Goal: Task Accomplishment & Management: Complete application form

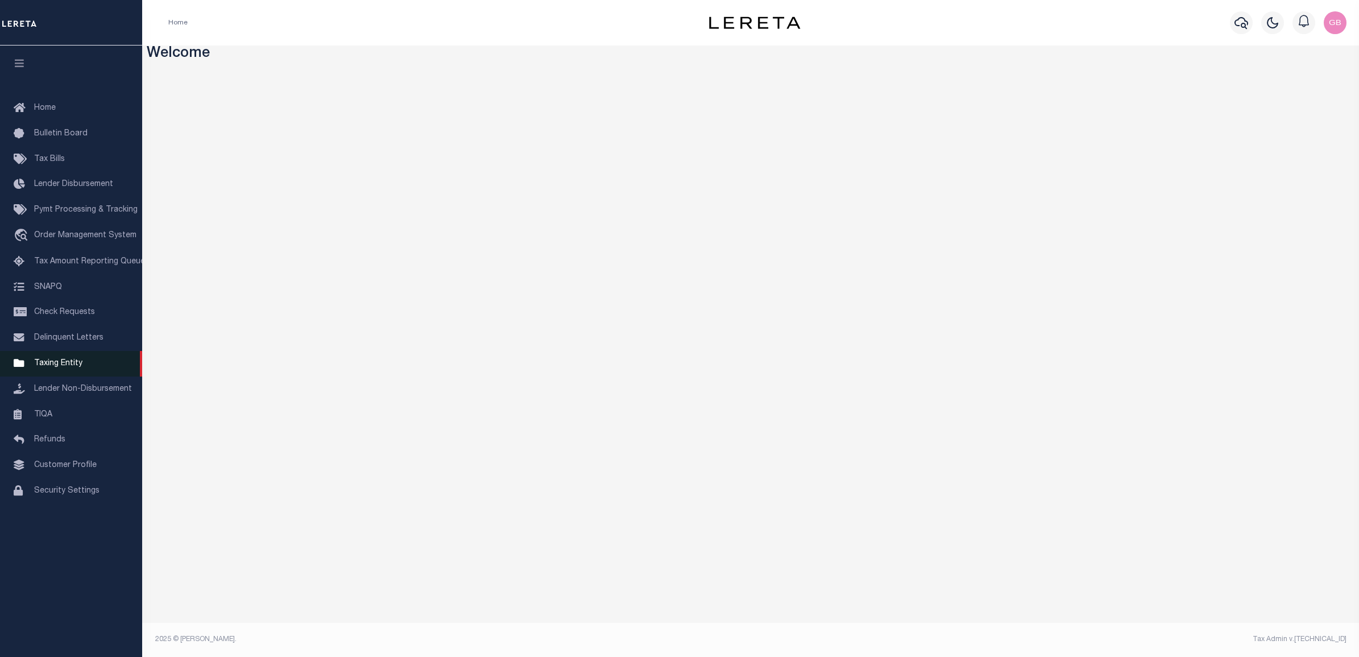
click at [43, 365] on span "Taxing Entity" at bounding box center [58, 363] width 48 height 8
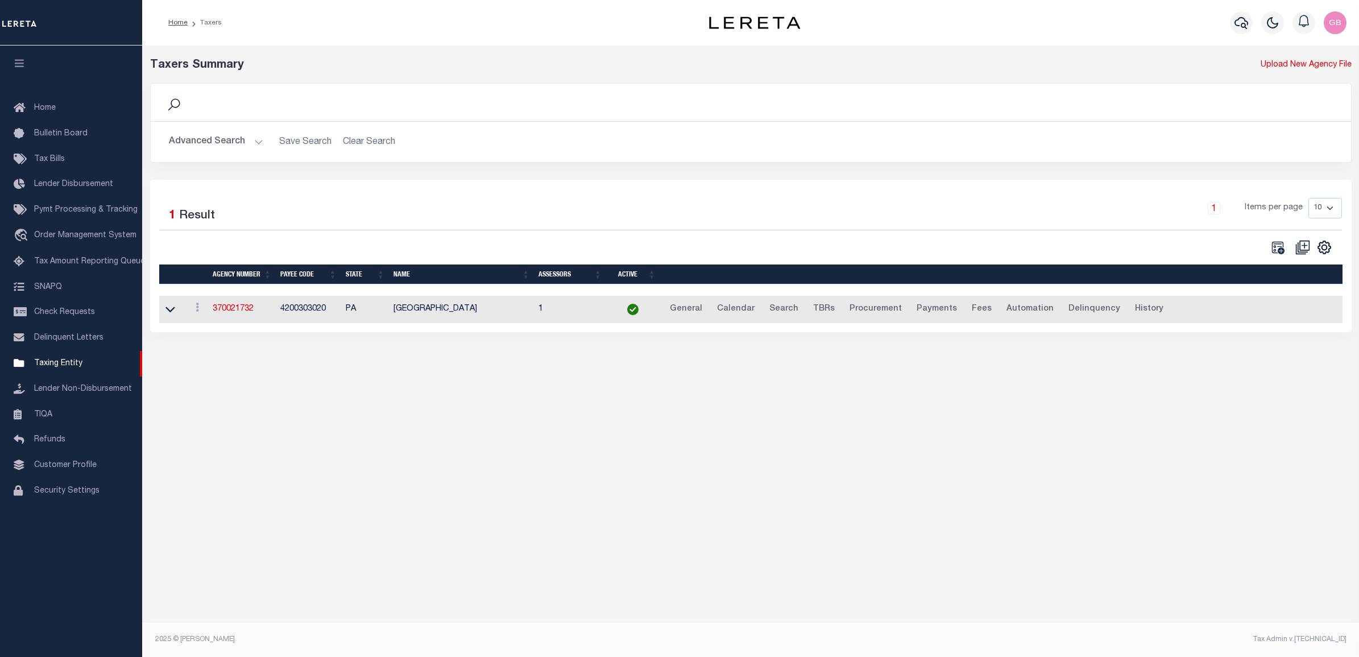
click at [225, 147] on button "Advanced Search" at bounding box center [216, 142] width 94 height 22
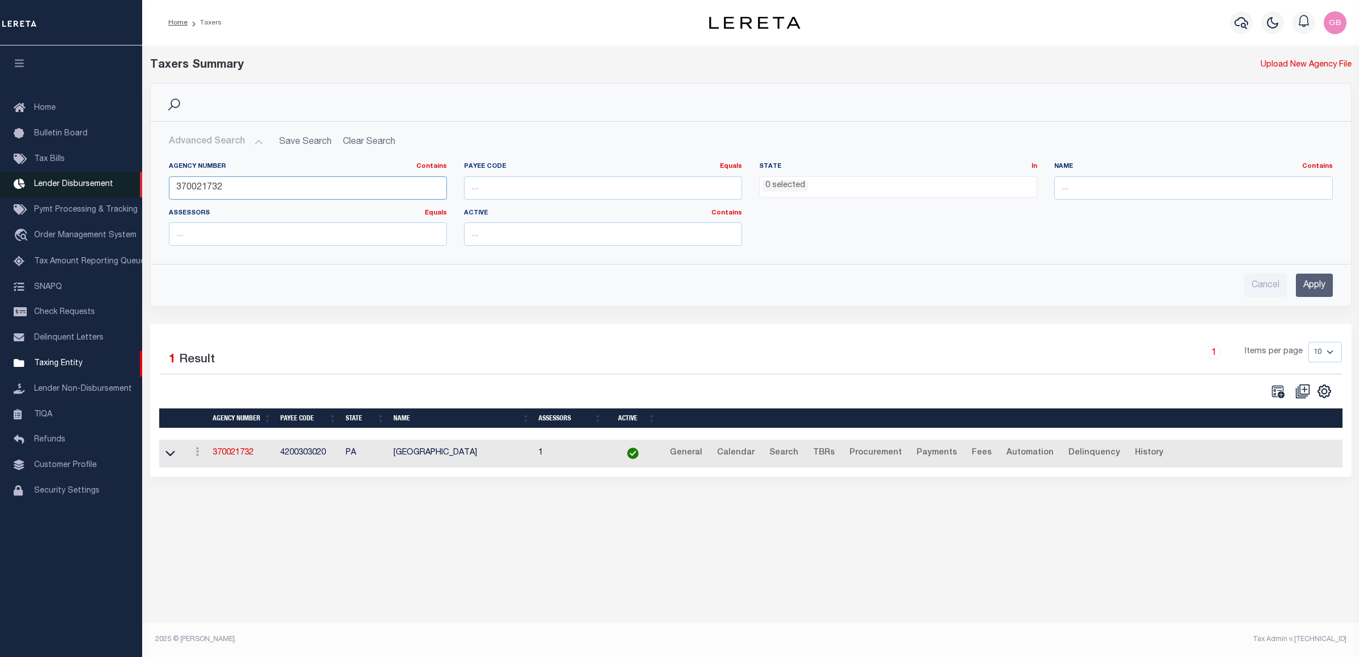
drag, startPoint x: 266, startPoint y: 186, endPoint x: 130, endPoint y: 186, distance: 136.5
click at [130, 186] on div "Home Taxers Profile" at bounding box center [679, 318] width 1359 height 637
drag, startPoint x: 1196, startPoint y: 183, endPoint x: 1199, endPoint y: 165, distance: 17.9
click at [1196, 183] on input "text" at bounding box center [1193, 187] width 278 height 23
type input "[PERSON_NAME]"
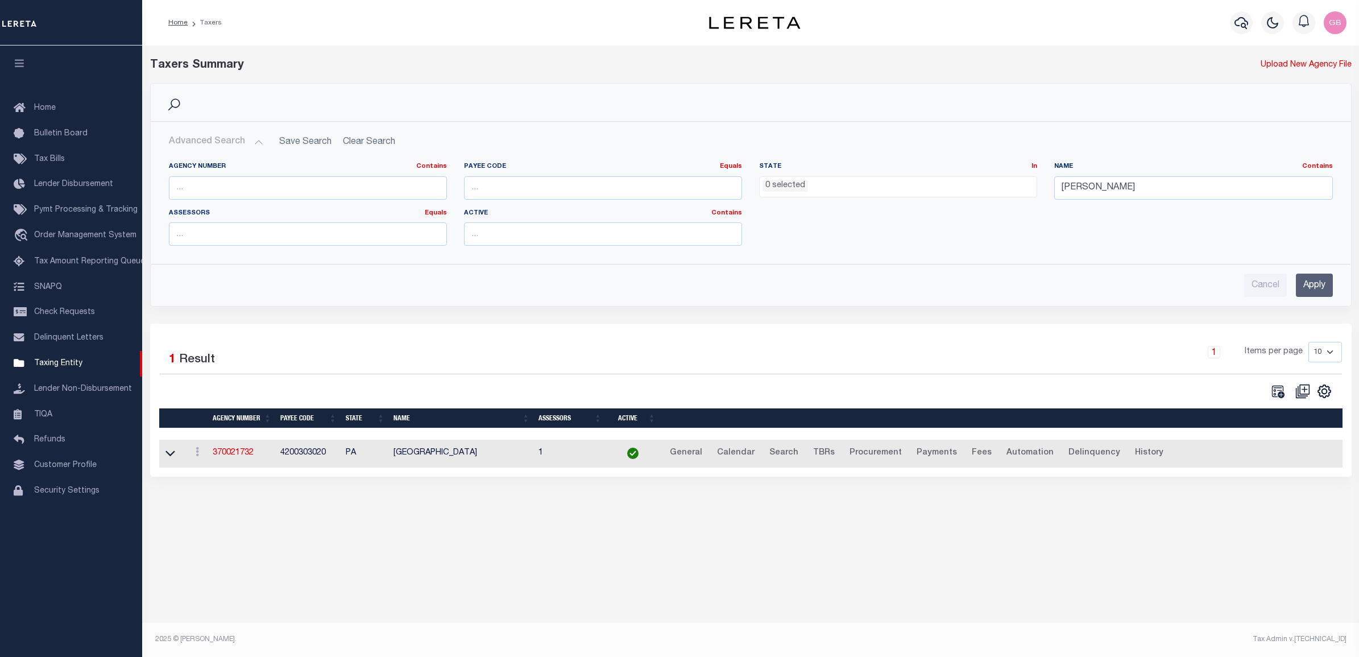
click at [1323, 290] on input "Apply" at bounding box center [1314, 284] width 37 height 23
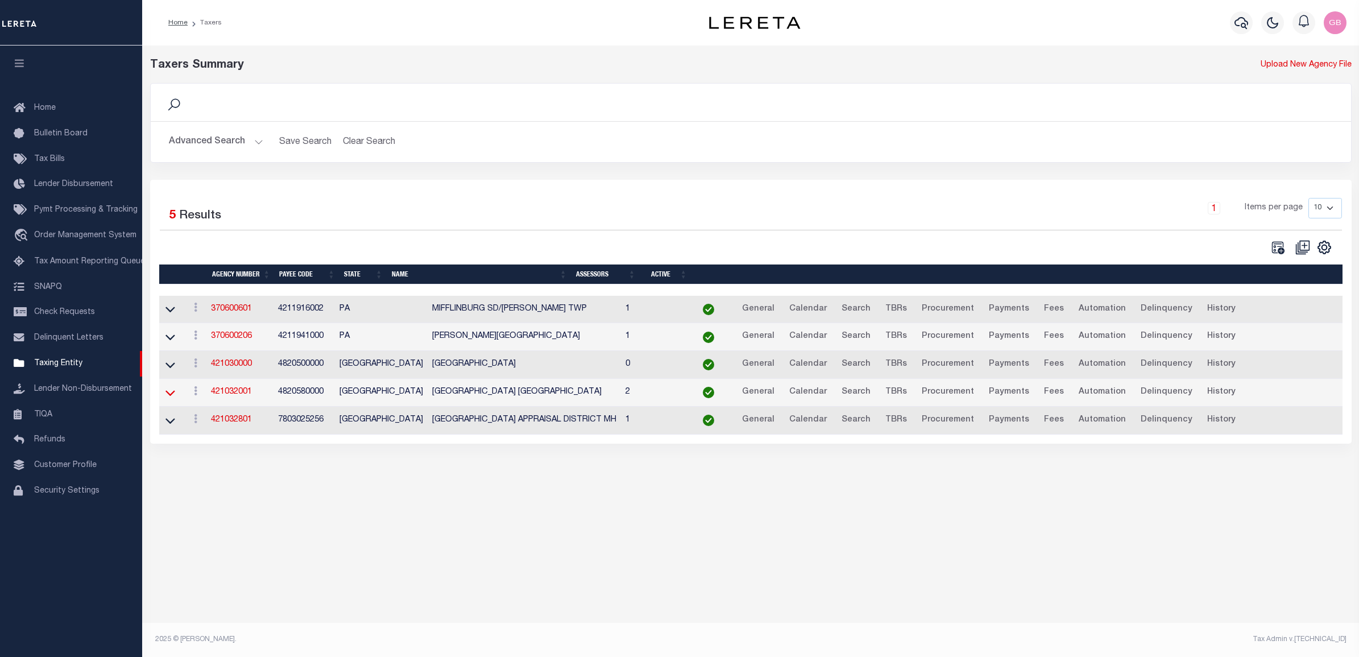
click at [172, 396] on icon at bounding box center [170, 393] width 10 height 12
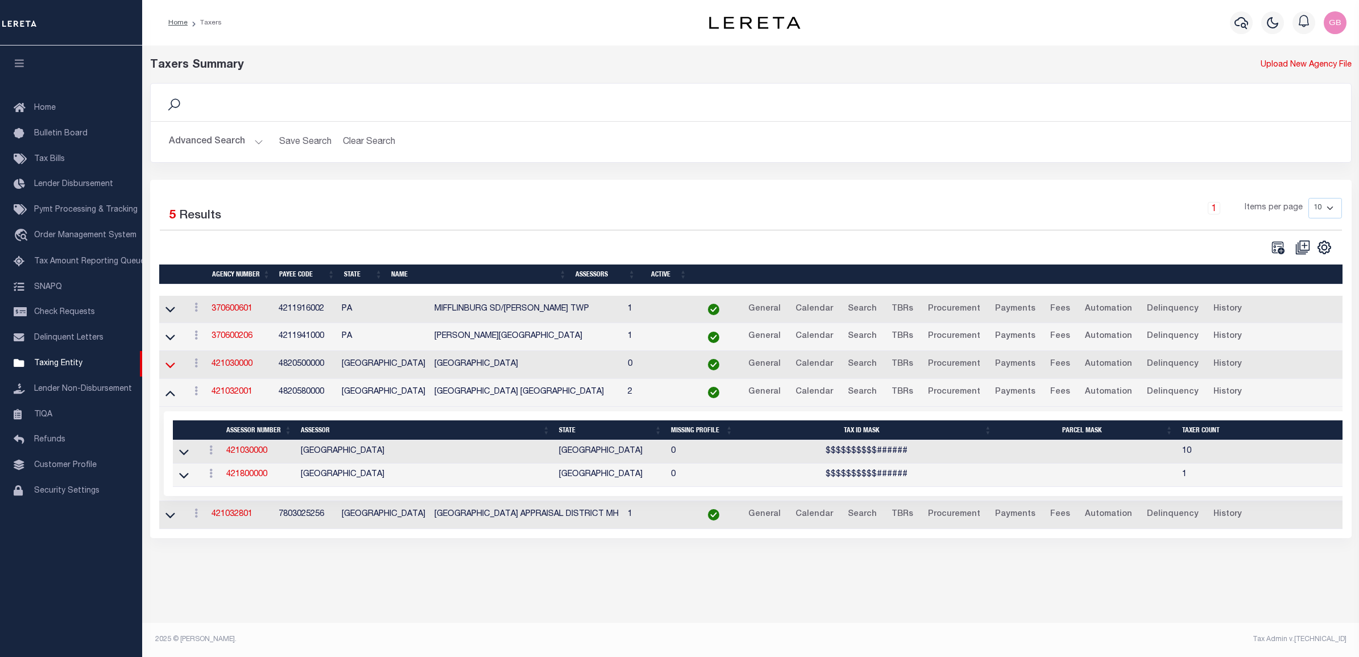
click at [169, 366] on icon at bounding box center [170, 365] width 10 height 12
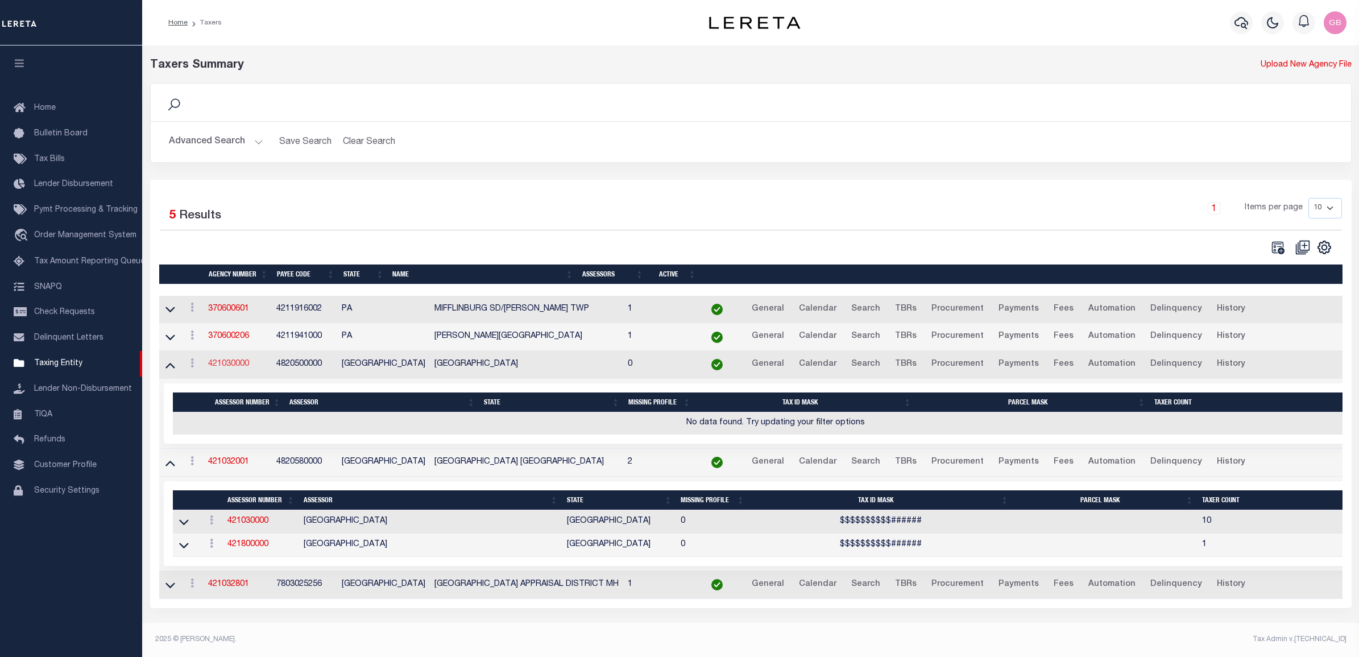
click at [238, 368] on link "421030000" at bounding box center [228, 364] width 41 height 8
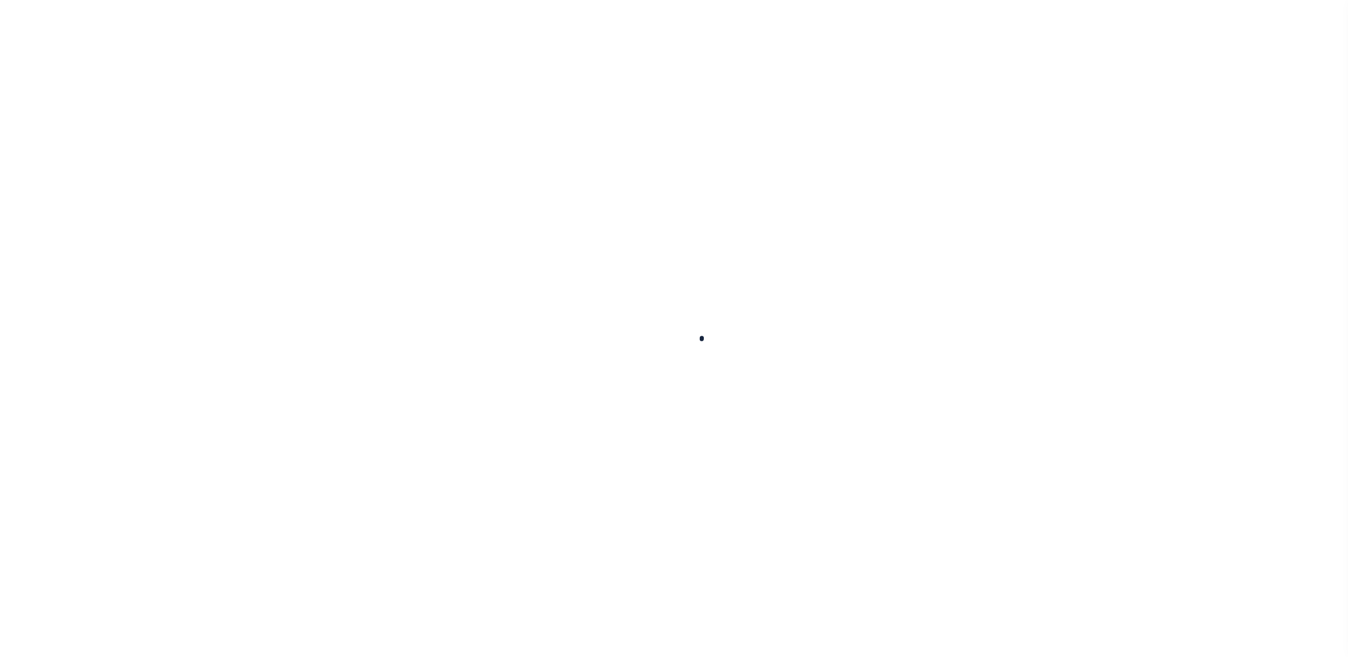
select select
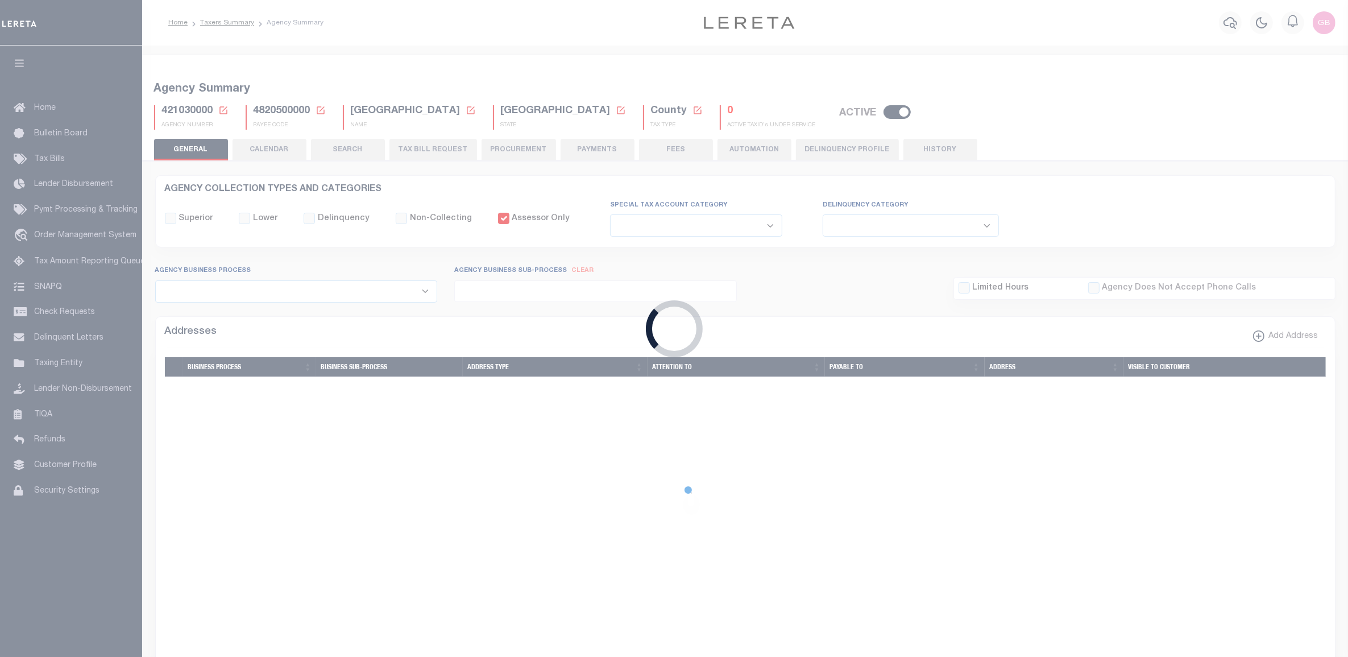
checkbox input "false"
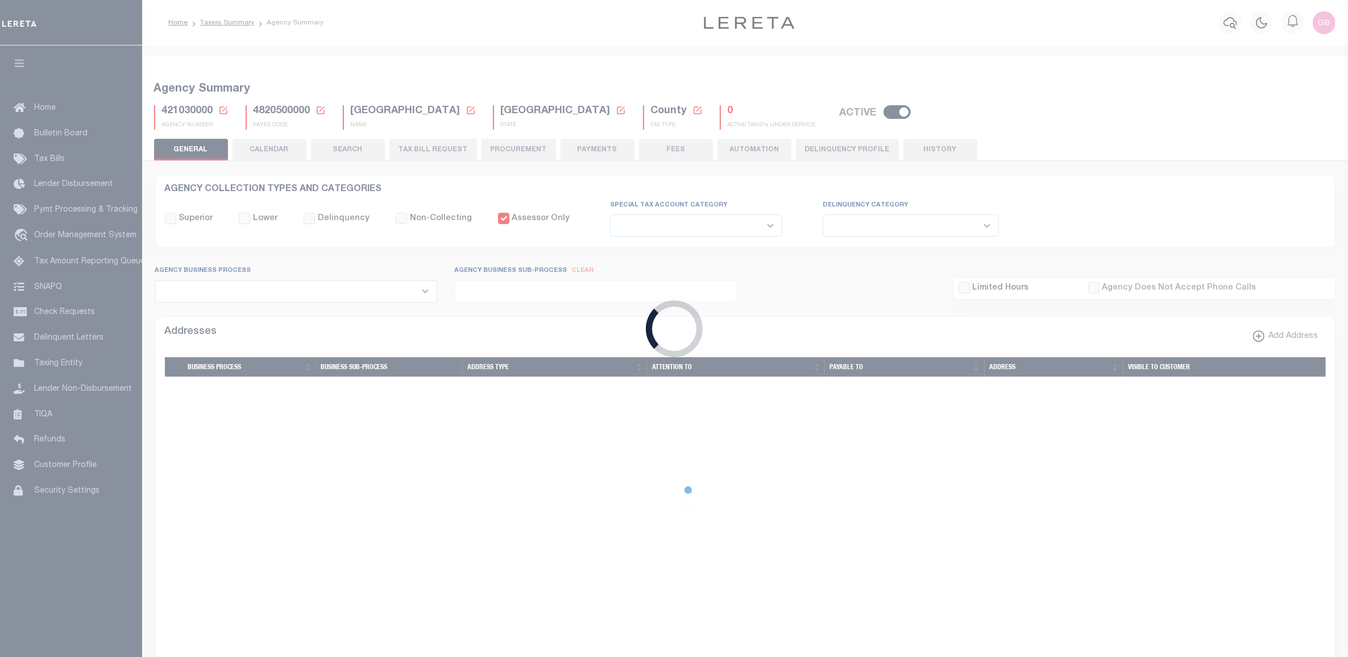
type input "4820500000"
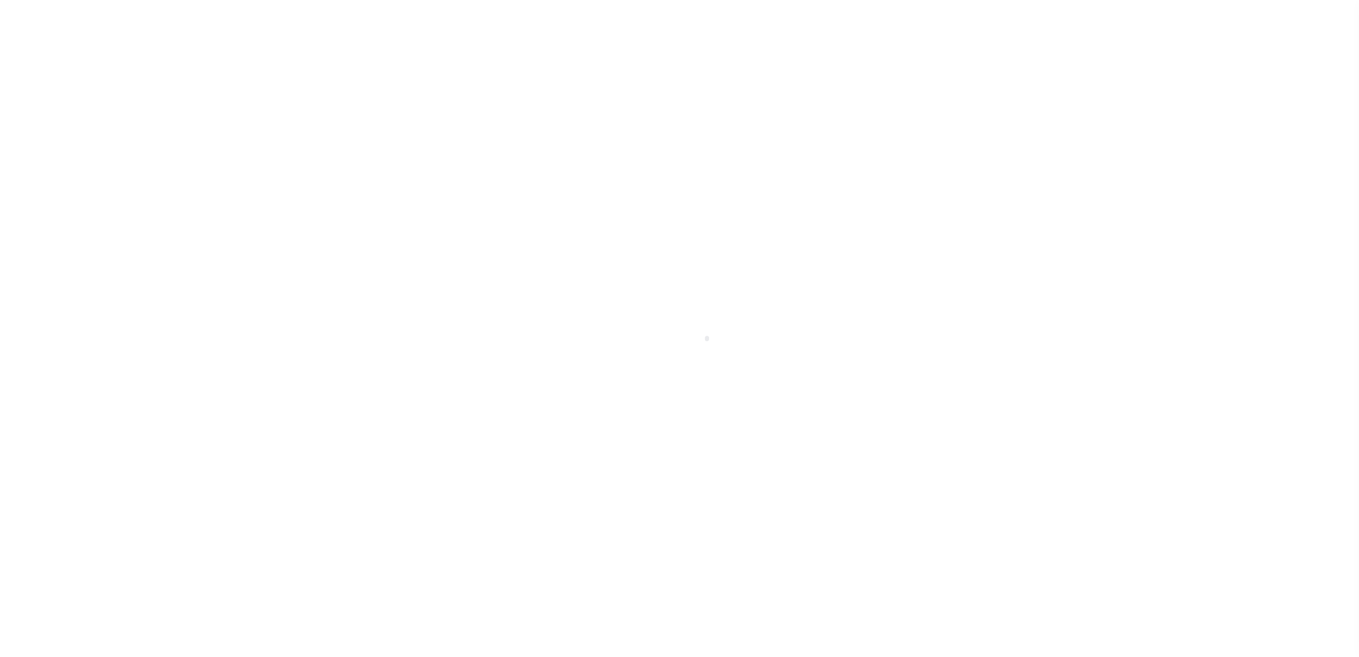
select select
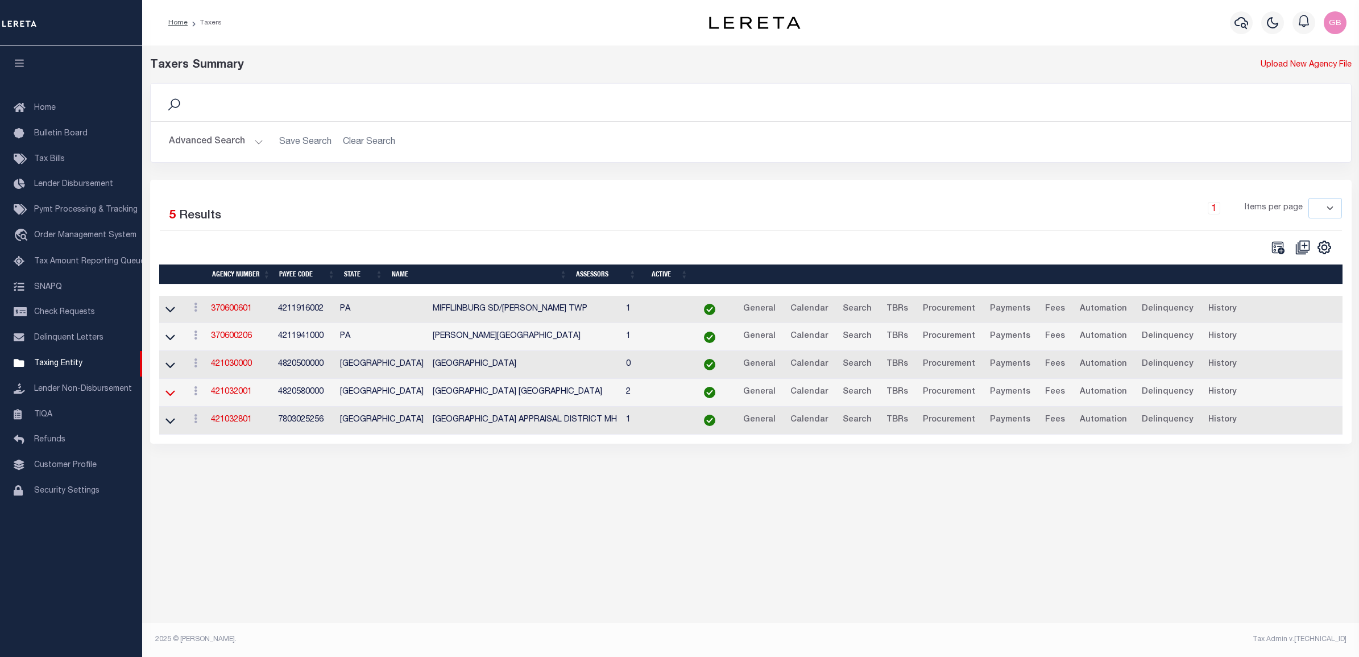
click at [167, 395] on icon at bounding box center [170, 393] width 10 height 12
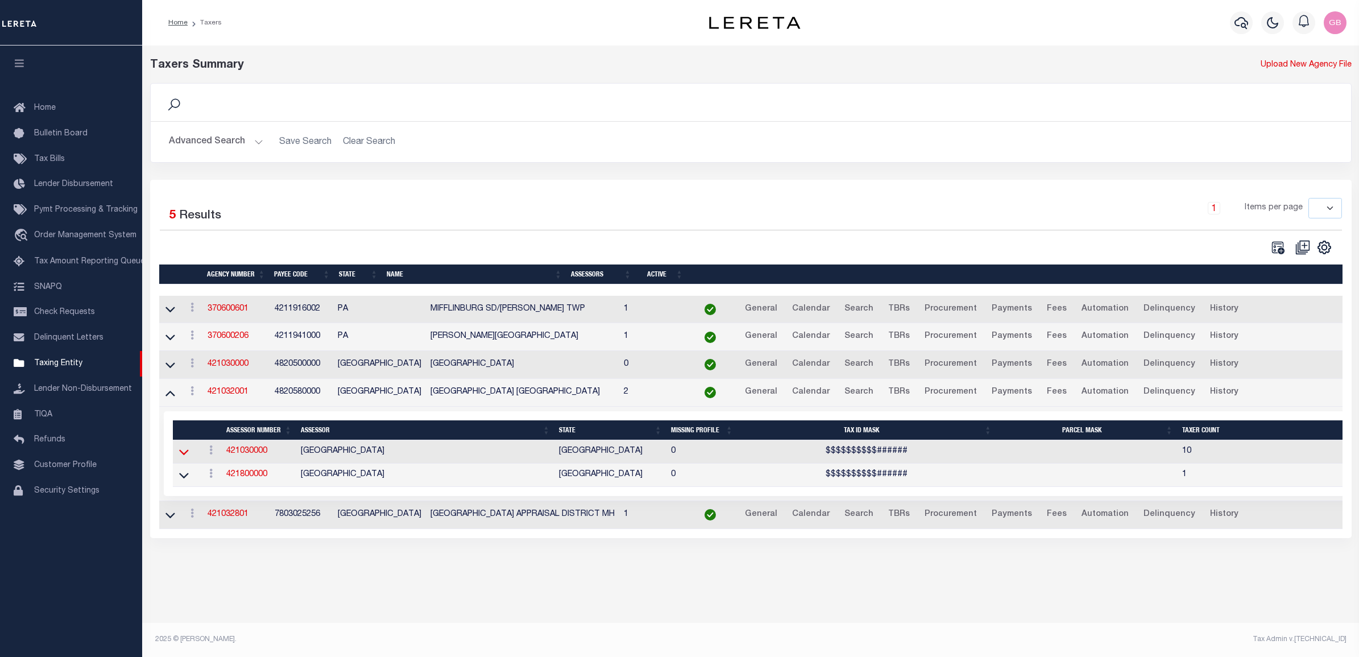
click at [186, 453] on icon at bounding box center [184, 452] width 10 height 12
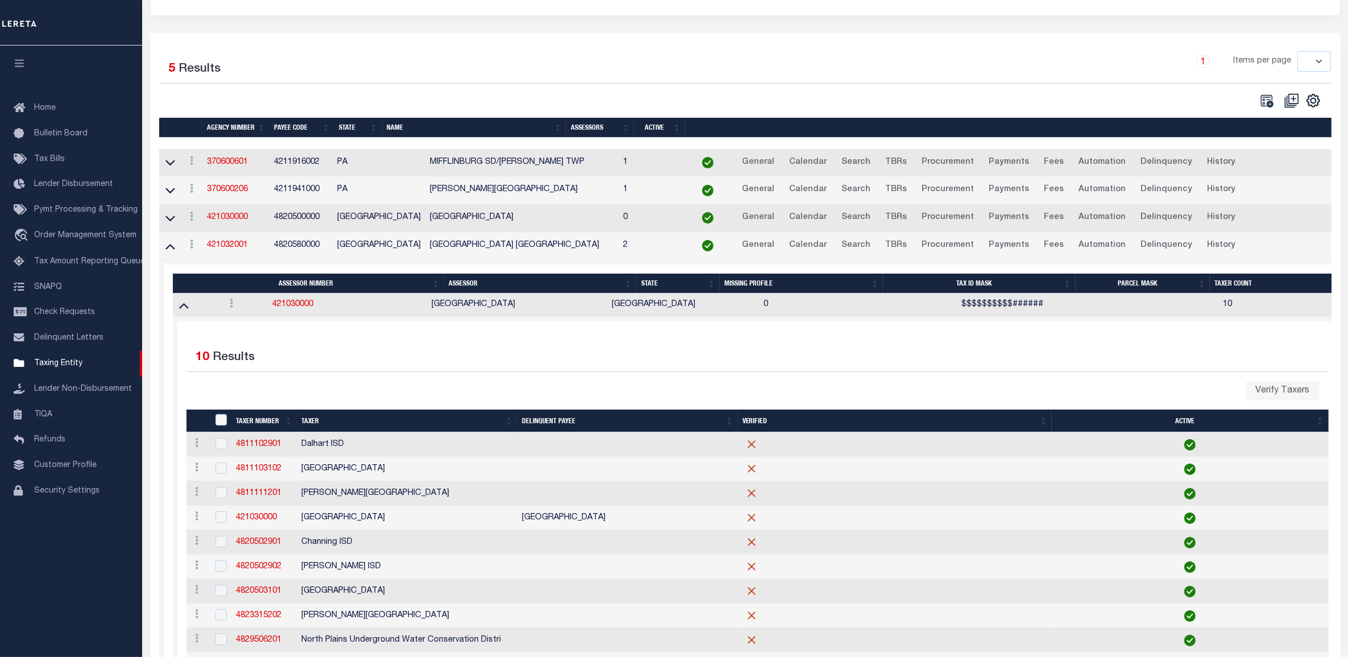
scroll to position [71, 0]
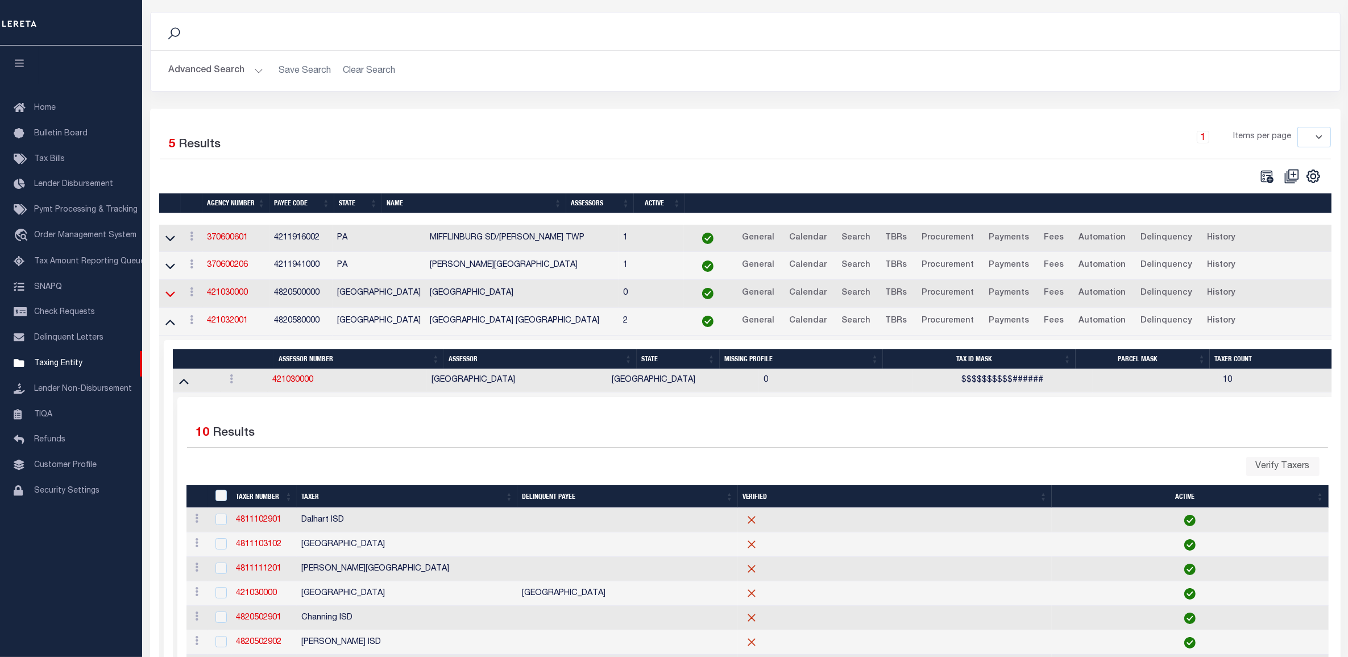
click at [169, 297] on icon at bounding box center [170, 294] width 10 height 6
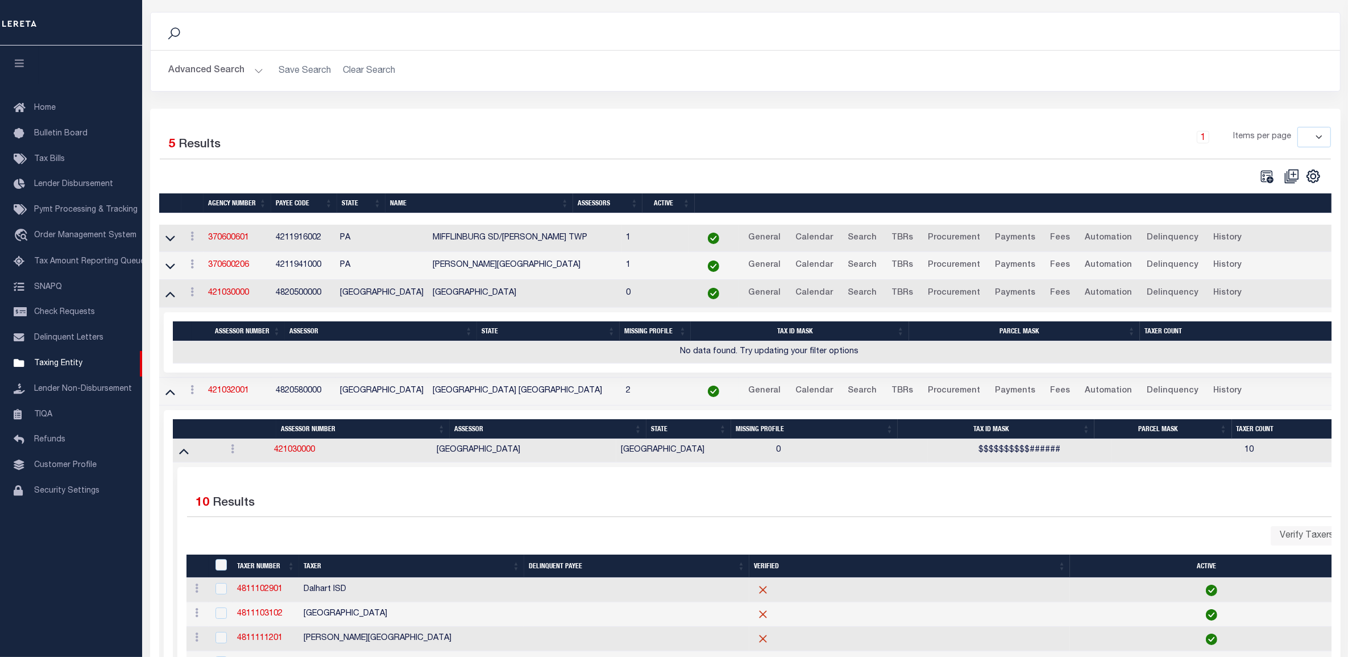
drag, startPoint x: 166, startPoint y: 299, endPoint x: 210, endPoint y: 306, distance: 45.0
click at [167, 299] on icon at bounding box center [170, 294] width 10 height 12
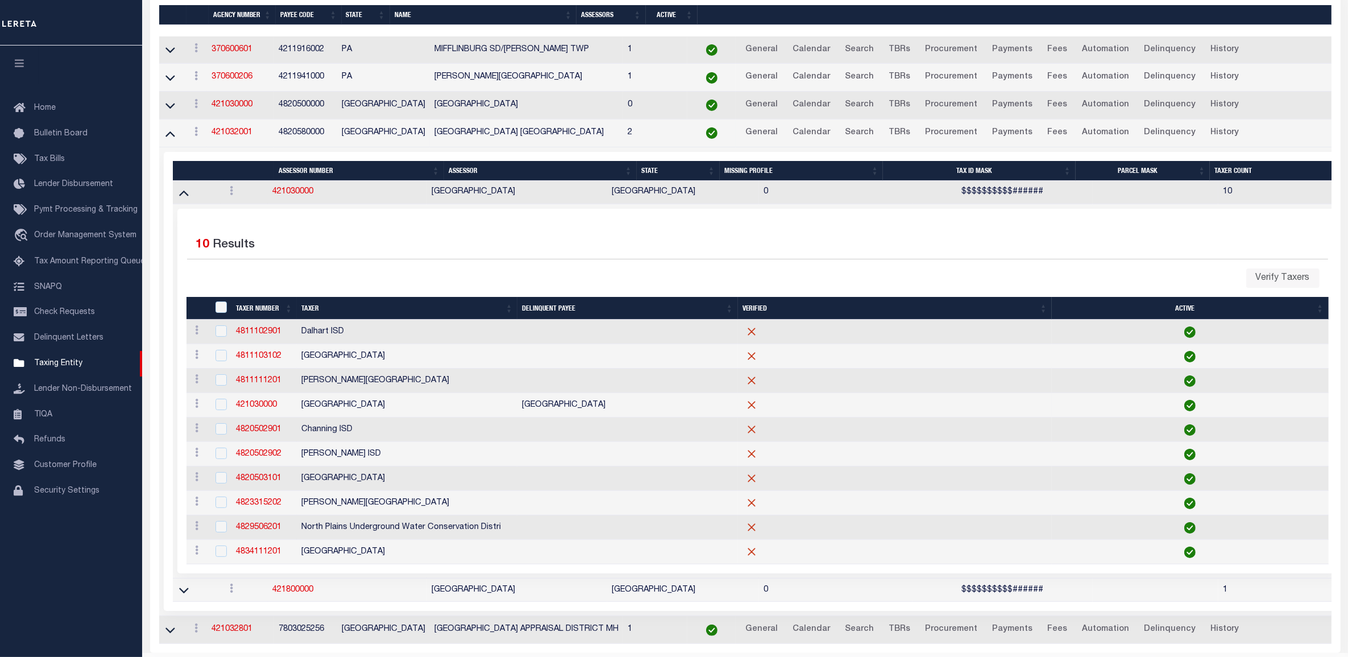
scroll to position [284, 0]
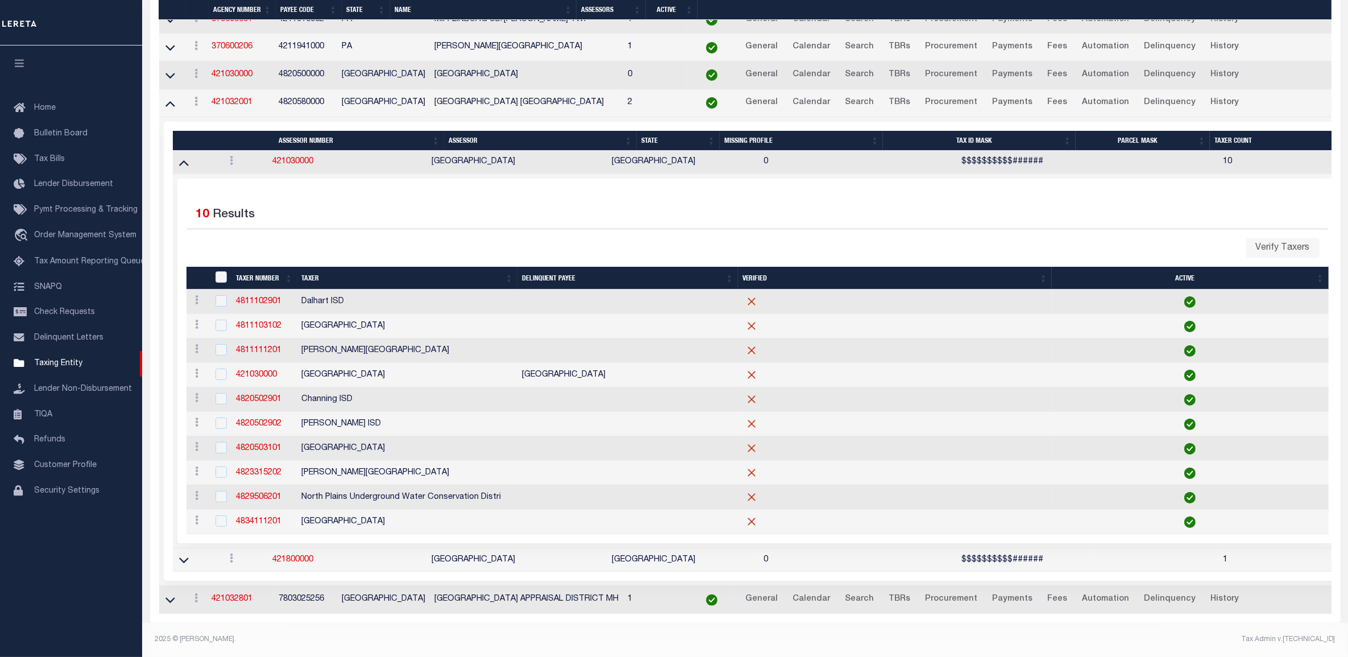
click at [164, 603] on link at bounding box center [170, 599] width 13 height 8
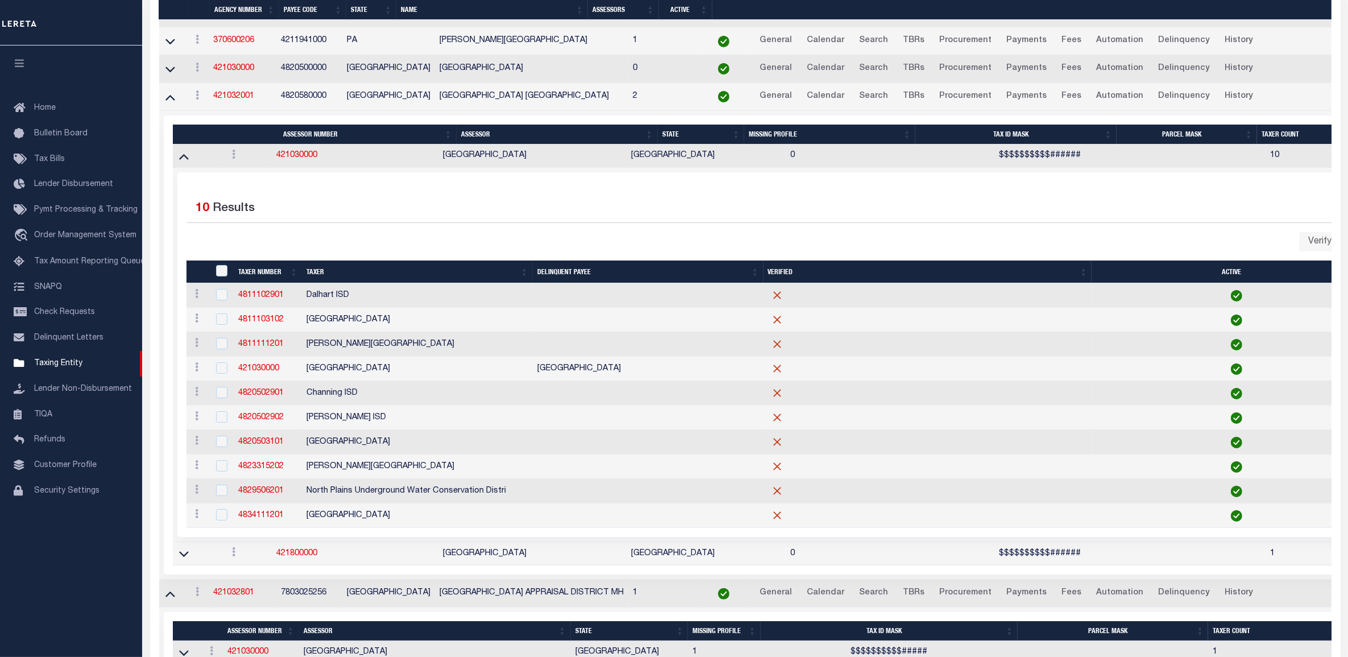
scroll to position [373, 0]
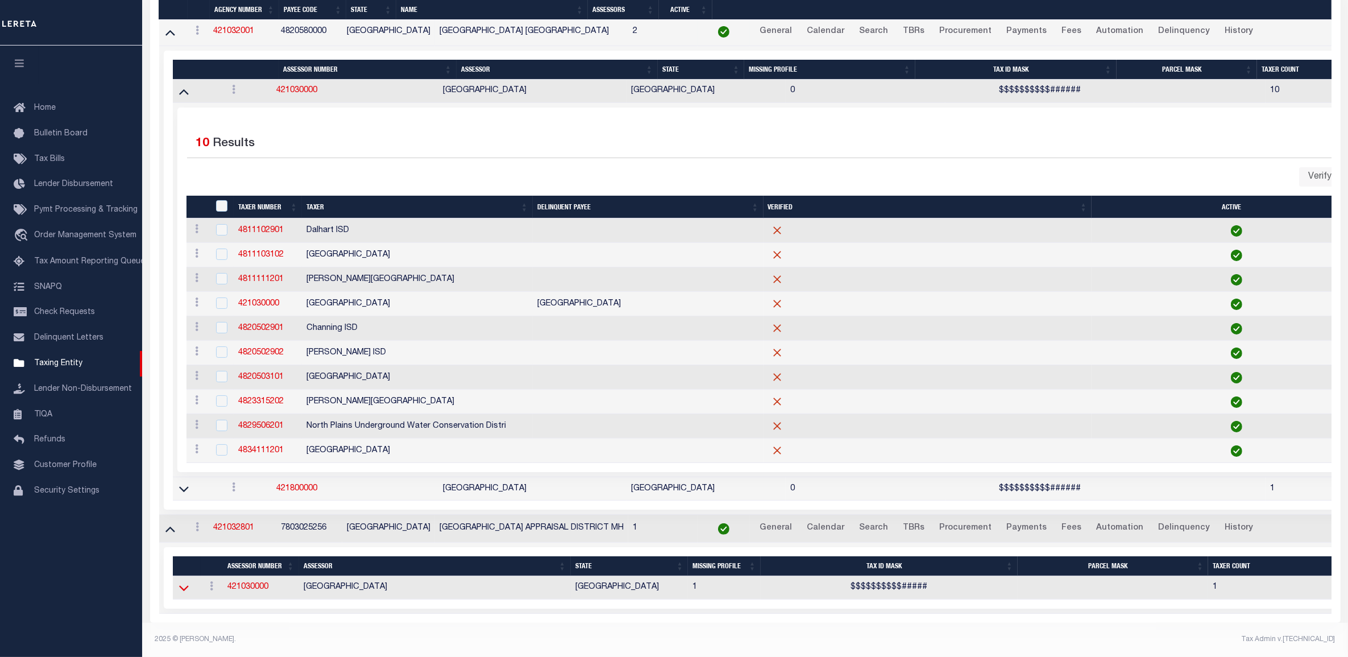
click at [186, 582] on icon at bounding box center [184, 588] width 10 height 12
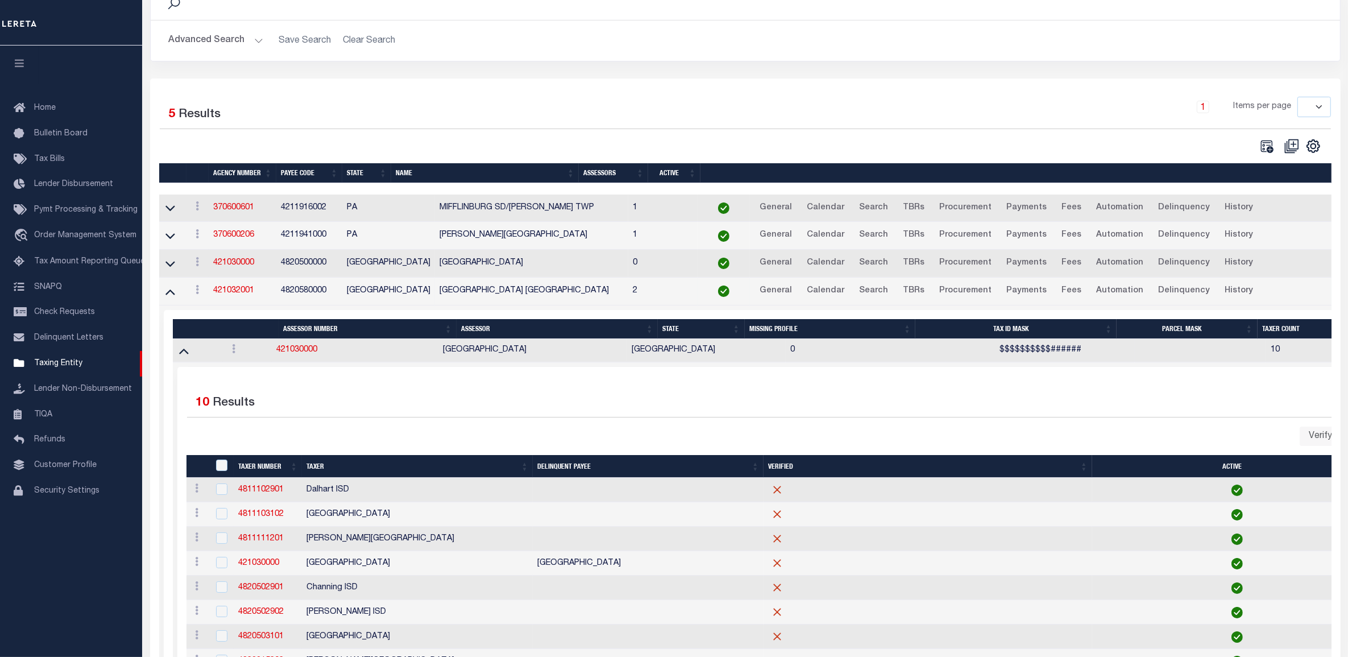
scroll to position [32, 0]
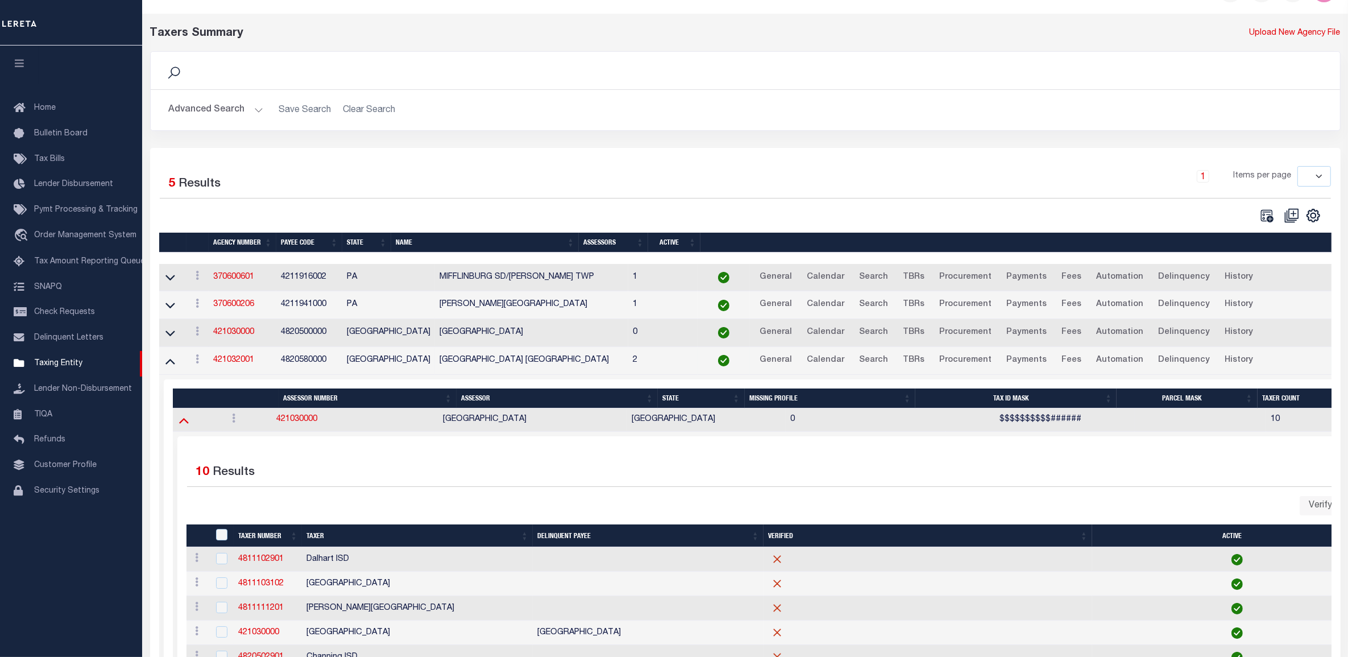
click at [185, 421] on icon at bounding box center [184, 420] width 10 height 12
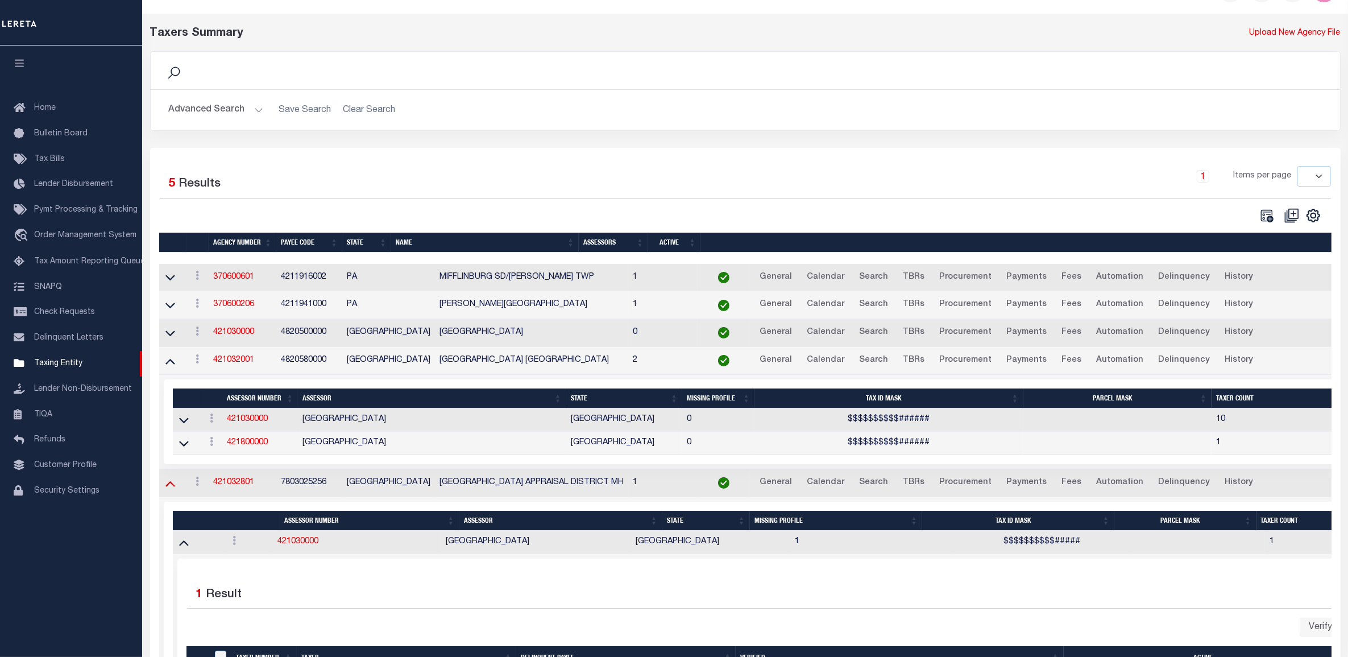
click at [169, 484] on icon at bounding box center [170, 483] width 10 height 12
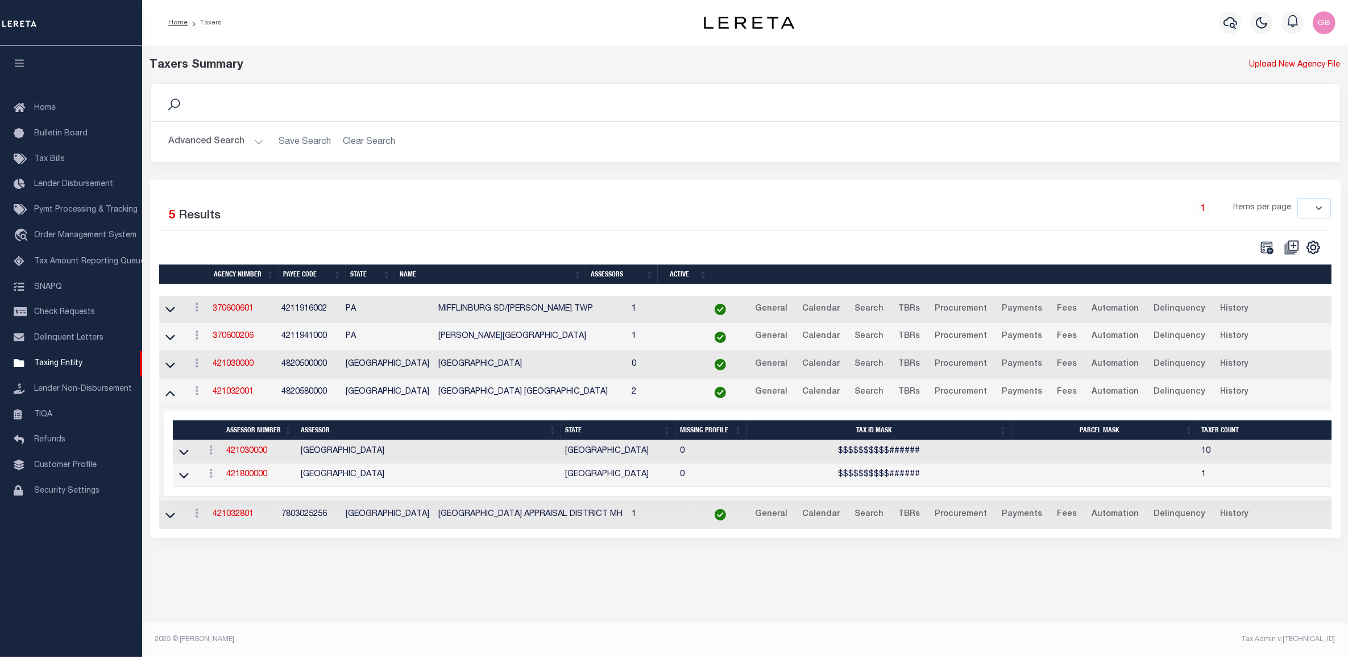
scroll to position [0, 0]
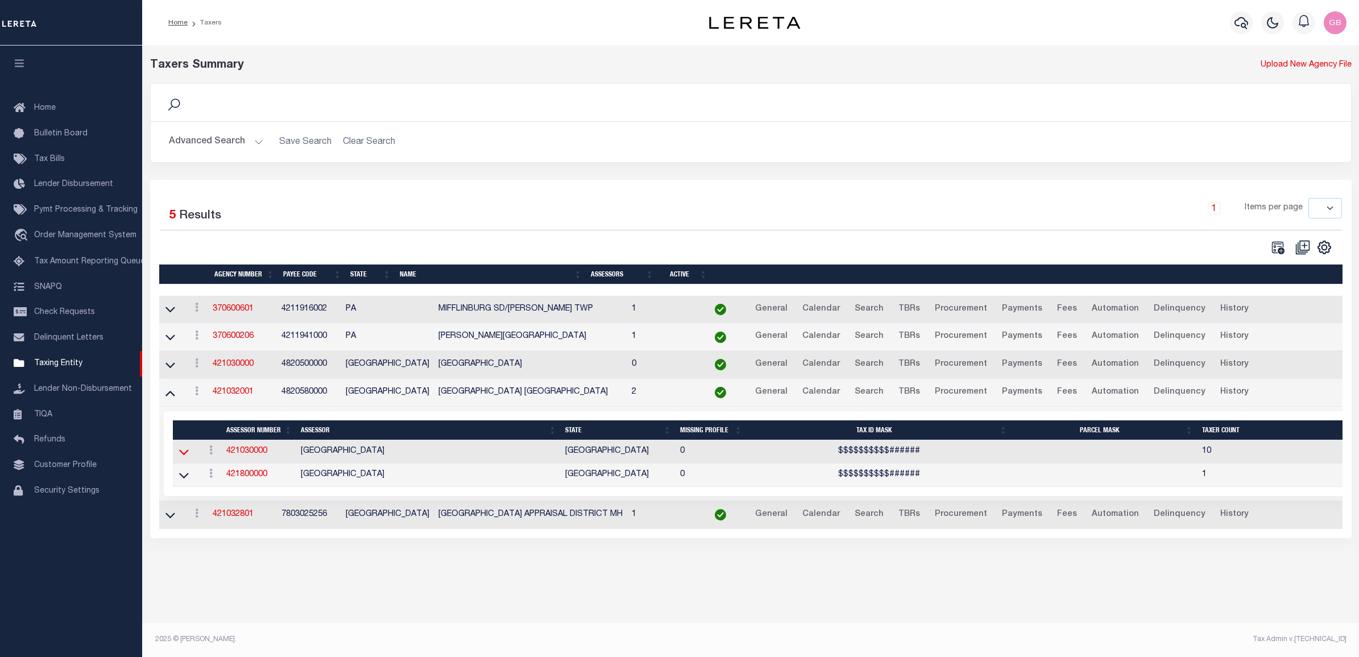
click at [185, 456] on icon at bounding box center [184, 452] width 10 height 12
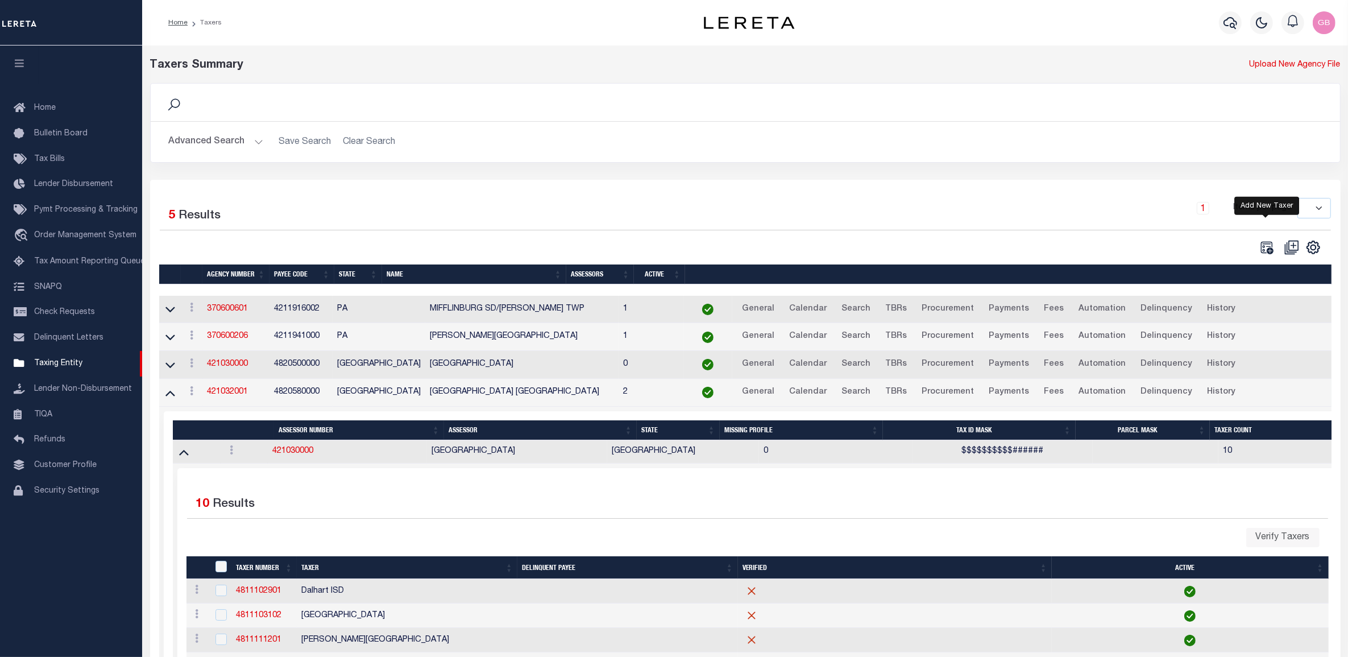
click at [1266, 248] on icon "" at bounding box center [1267, 247] width 13 height 13
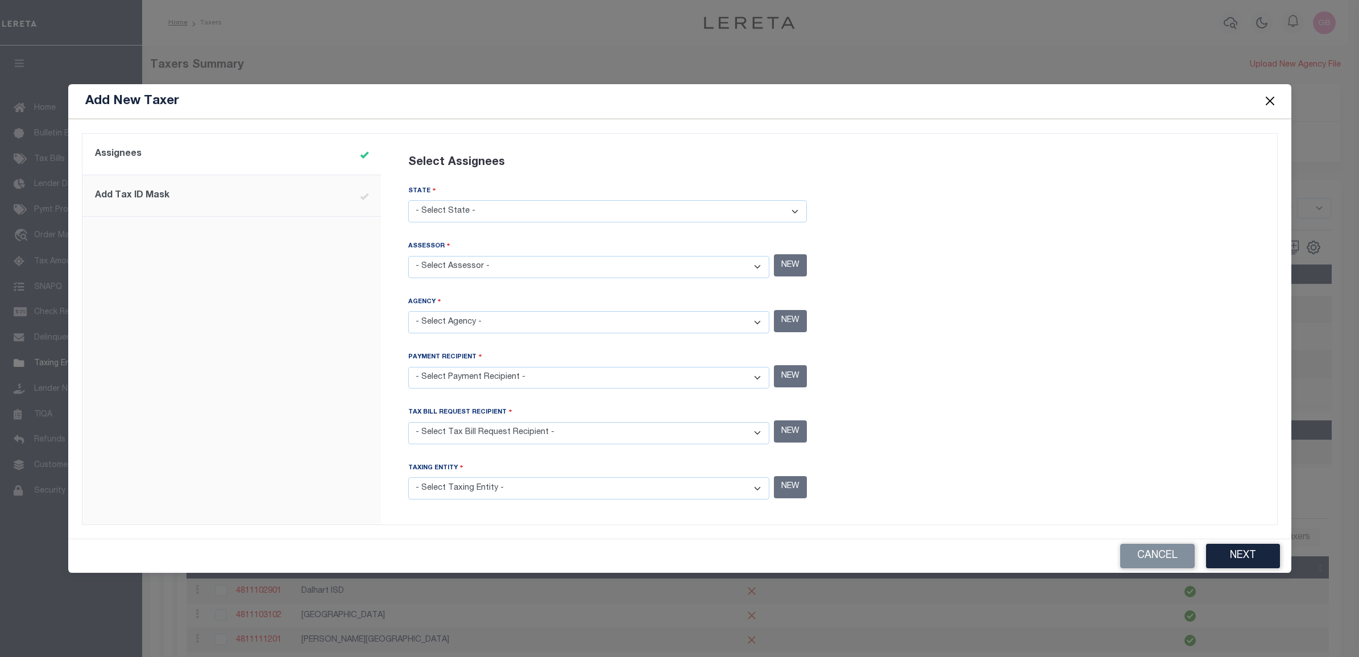
click at [478, 214] on select "- Select State - AK AL AR AZ CA CO CT DC DE FL GA GU HI IA ID IL IN KS KY LA MA…" at bounding box center [607, 211] width 399 height 22
click at [470, 209] on select "- Select State - AK AL AR AZ CA CO CT DC DE FL GA GU HI IA ID IL IN KS KY LA MA…" at bounding box center [607, 211] width 399 height 22
click at [469, 208] on select "- Select State - AK AL AR AZ CA CO CT DC DE FL GA GU HI IA ID IL IN KS KY LA MA…" at bounding box center [607, 211] width 399 height 22
select select "[GEOGRAPHIC_DATA]"
click at [408, 201] on select "- Select State - AK AL AR AZ CA CO CT DC DE FL GA GU HI IA ID IL IN KS KY LA MA…" at bounding box center [607, 211] width 399 height 22
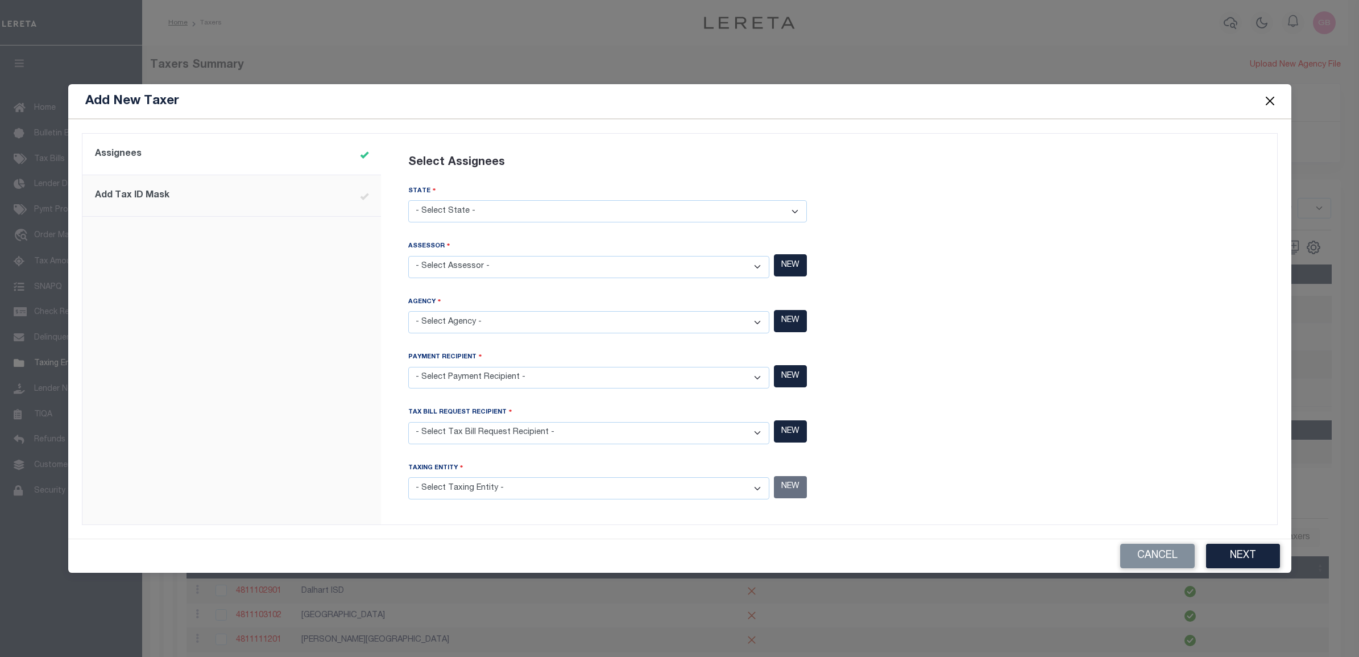
click at [484, 268] on select "- Select Assessor -" at bounding box center [588, 267] width 361 height 22
click at [484, 268] on select "- Select Assessor - ANDERSON COUNTY - County ANDREWS COUNTY - County ANGELINA C…" at bounding box center [588, 267] width 361 height 22
click at [753, 264] on select "- Select Assessor - ANDERSON COUNTY - County ANDREWS COUNTY - County ANGELINA C…" at bounding box center [588, 267] width 361 height 22
select select "4820500000"
click at [408, 256] on select "- Select Assessor - ANDERSON COUNTY - County ANDREWS COUNTY - County ANGELINA C…" at bounding box center [588, 267] width 361 height 22
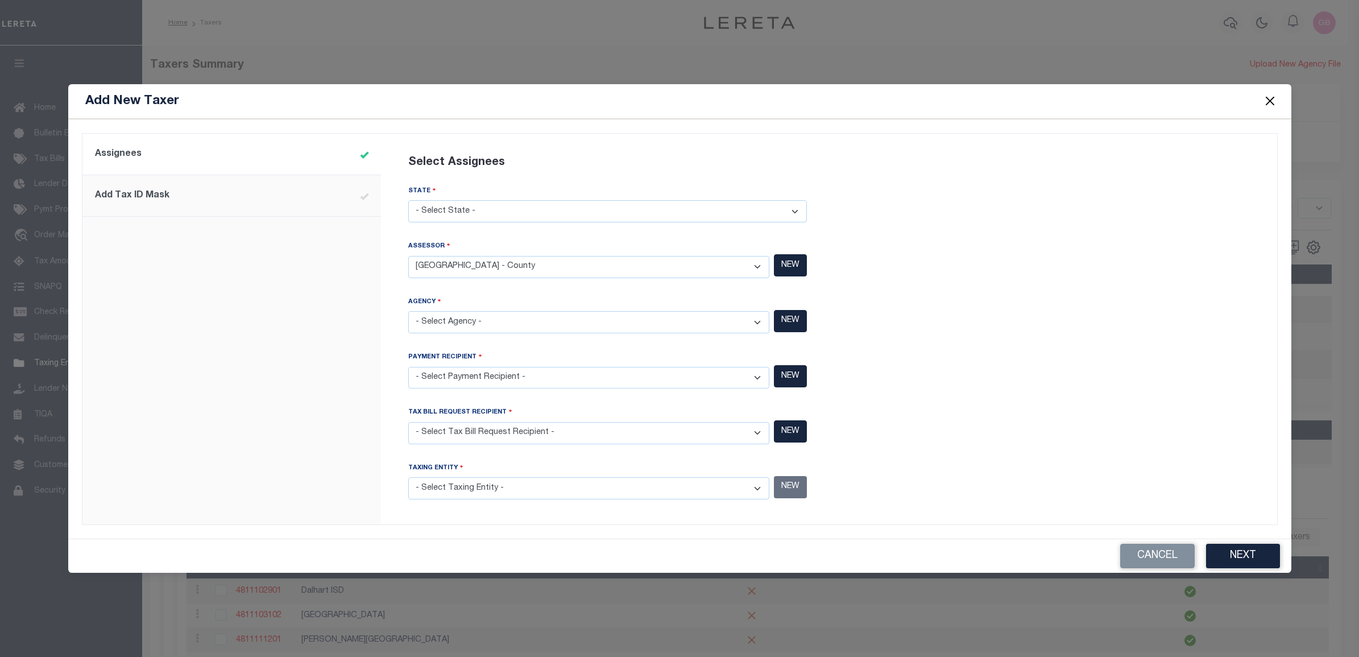
click at [556, 330] on select "- Select Agency - ADAMS GARDEN IRR DIST #19 - Utility District ADDICKS UD - Uti…" at bounding box center [588, 322] width 361 height 22
select select "4820580000"
click at [408, 312] on select "- Select Agency - ADAMS GARDEN IRR DIST #19 - Utility District ADDICKS UD - Uti…" at bounding box center [588, 322] width 361 height 22
click at [547, 377] on select "- Select Payment Recipient - Ad Valorem Appraisal - Service Bureau ADAMS GARDEN…" at bounding box center [588, 378] width 361 height 22
select select "4820580000"
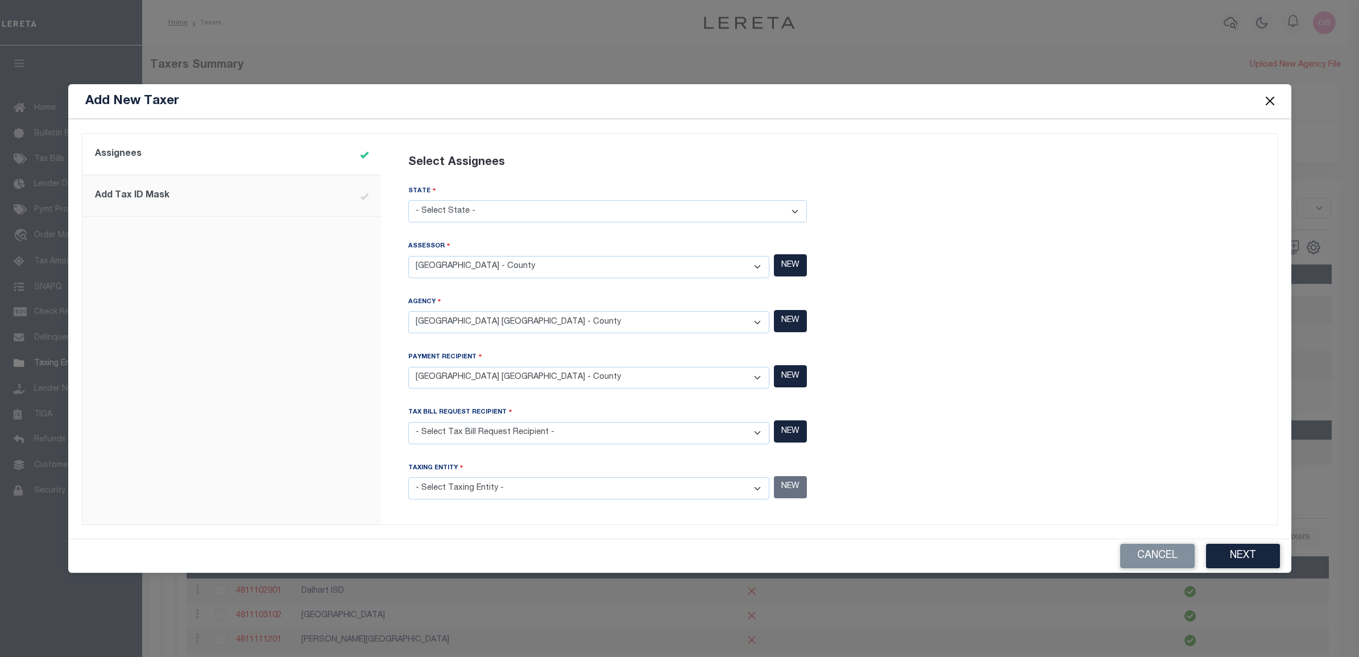
click at [408, 367] on select "- Select Payment Recipient - Ad Valorem Appraisal - Service Bureau ADAMS GARDEN…" at bounding box center [588, 378] width 361 height 22
click at [530, 429] on select "- Select Tax Bill Request Recipient - Ad Valorem Appraisal - Service Bureau ADA…" at bounding box center [588, 433] width 361 height 22
select select "4820580000"
click at [408, 422] on select "- Select Tax Bill Request Recipient - Ad Valorem Appraisal - Service Bureau ADA…" at bounding box center [588, 433] width 361 height 22
click at [502, 485] on select "- Select Taxing Entity - (381 AGRMT) Audubon Magnolia Development District - Co…" at bounding box center [588, 488] width 361 height 22
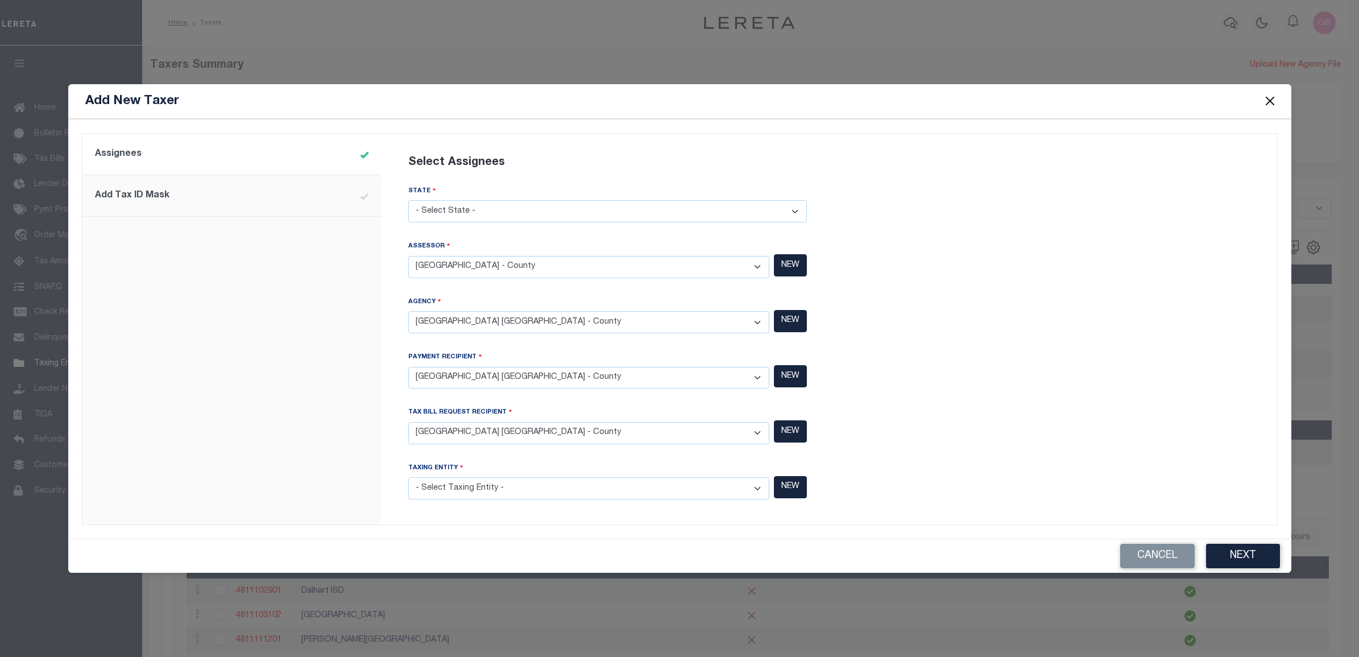
select select "4820580000"
click at [408, 477] on select "- Select Taxing Entity - (381 AGRMT) Audubon Magnolia Development District - Co…" at bounding box center [588, 488] width 361 height 22
click at [1242, 556] on button "Next" at bounding box center [1243, 556] width 74 height 24
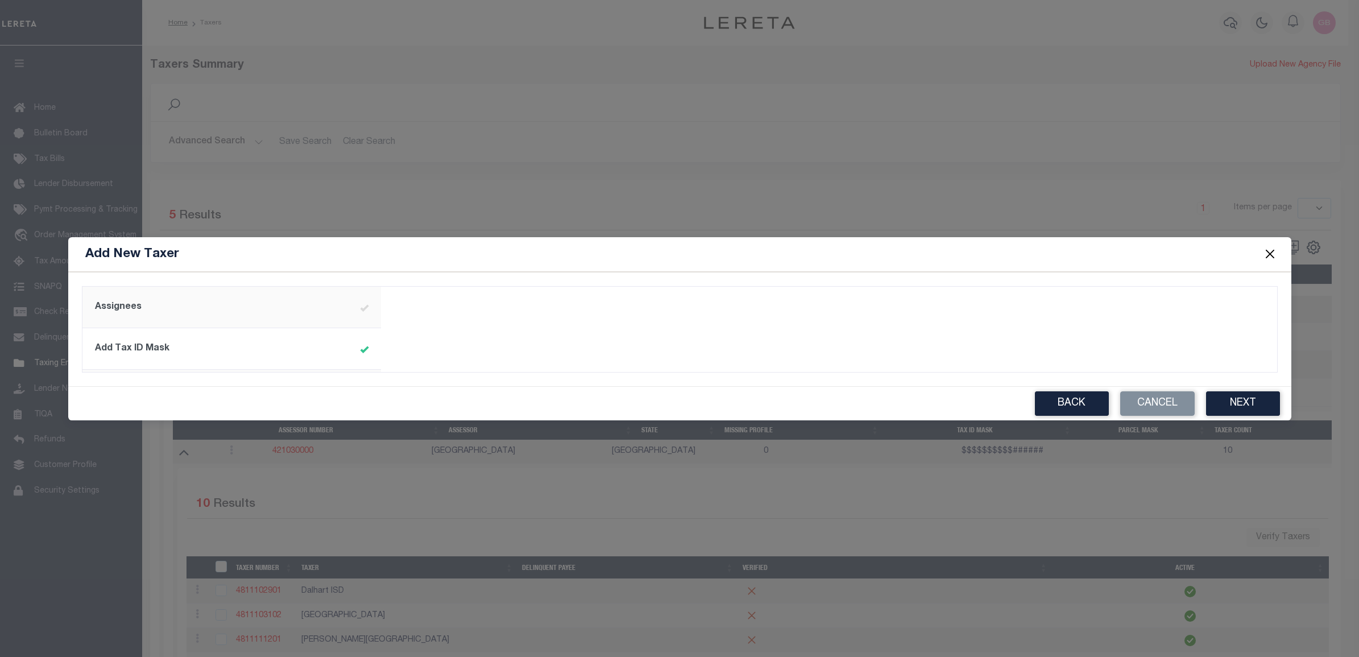
type input "^R\d{9}$"
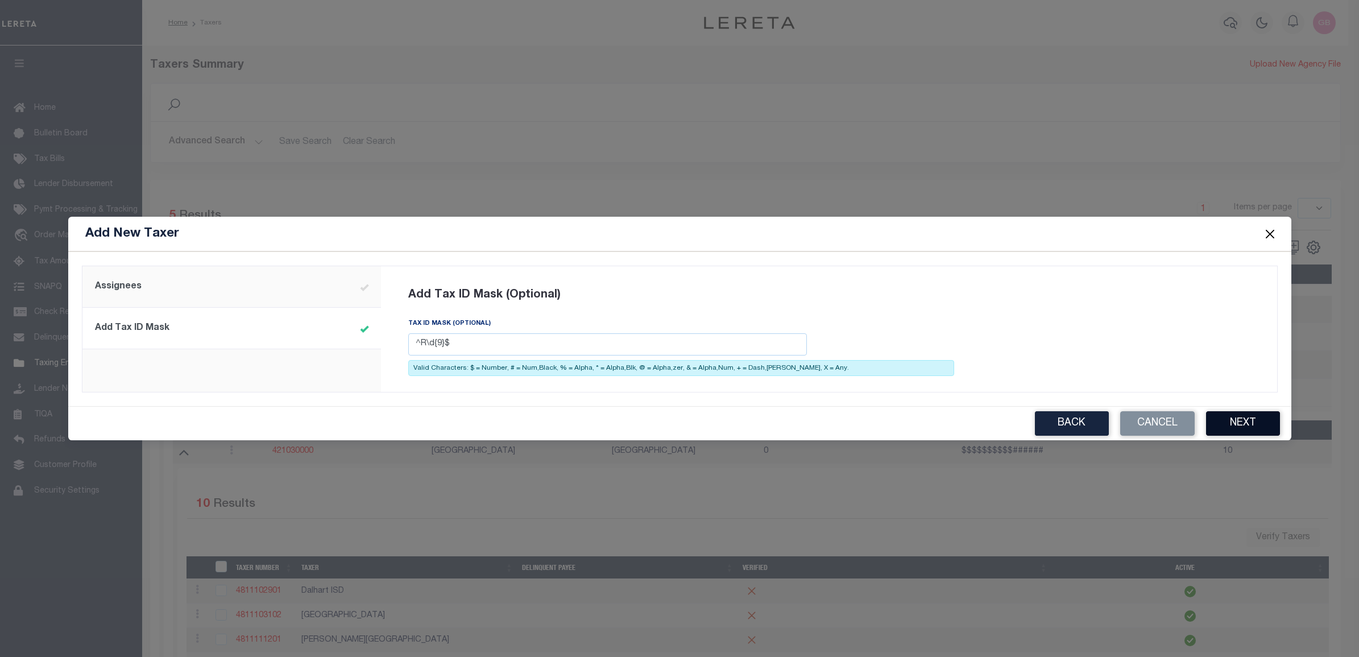
click at [1243, 421] on button "Next" at bounding box center [1243, 423] width 74 height 24
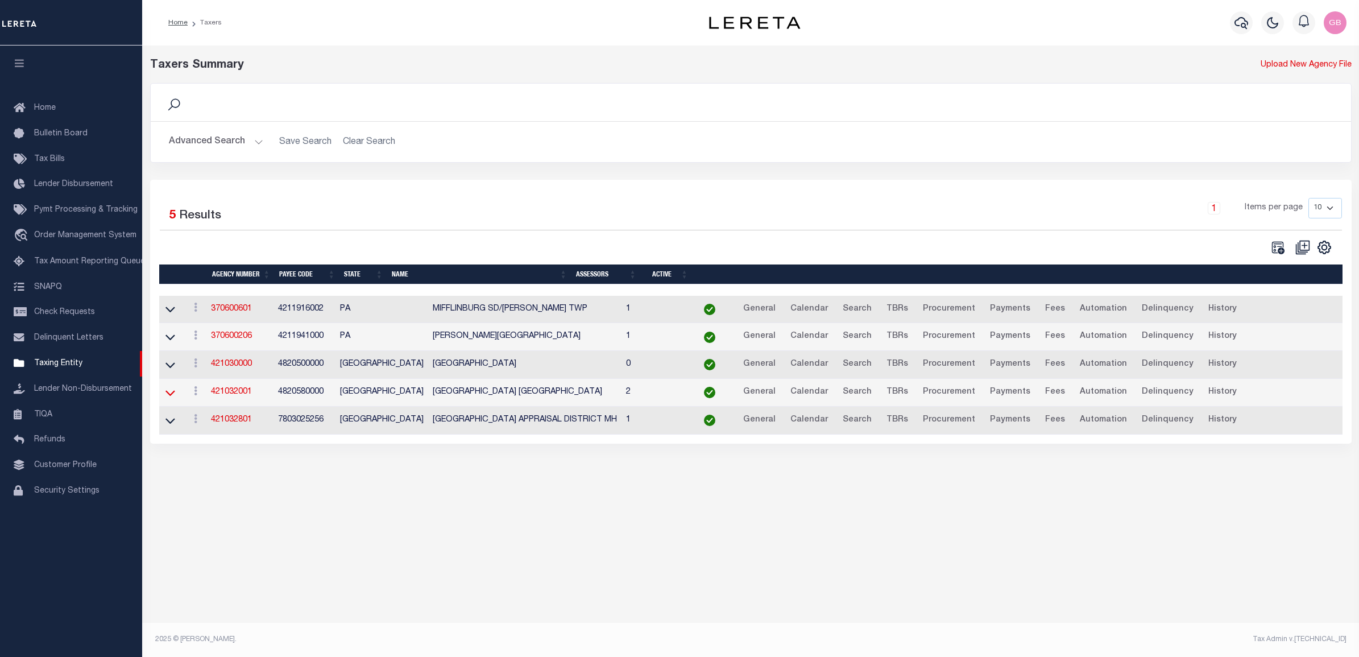
click at [167, 398] on icon at bounding box center [170, 393] width 10 height 12
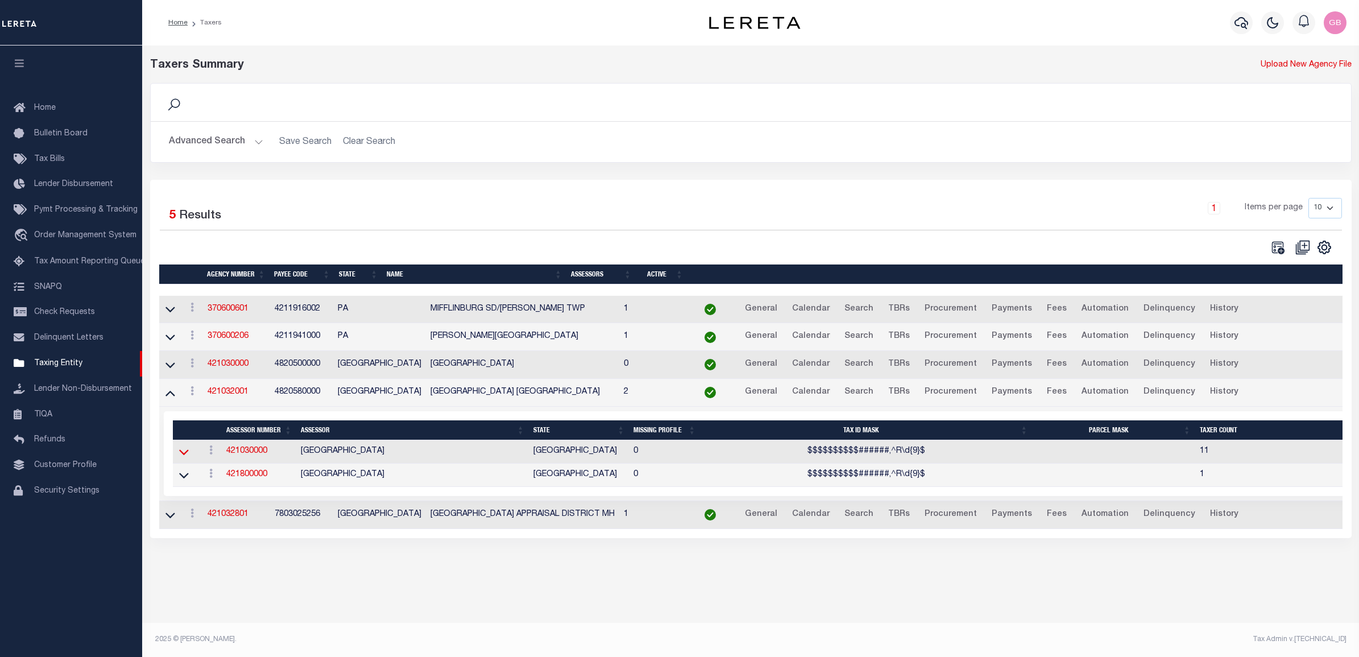
click at [181, 455] on icon at bounding box center [184, 452] width 10 height 6
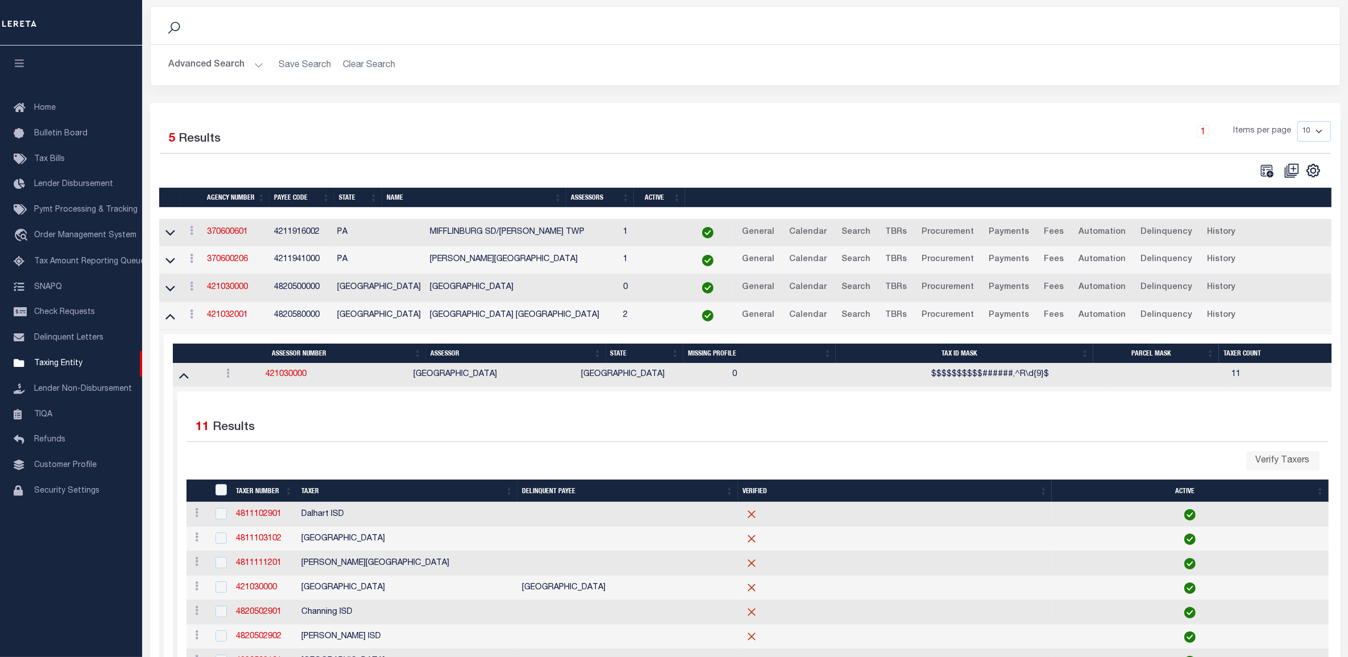
scroll to position [43, 0]
